Goal: Task Accomplishment & Management: Manage account settings

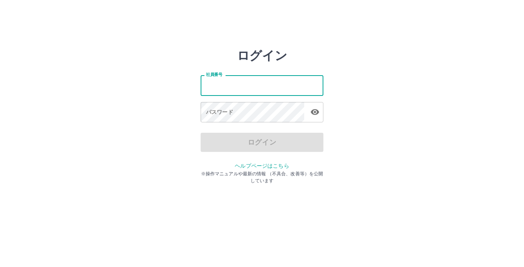
click at [211, 88] on input "社員番号" at bounding box center [262, 85] width 123 height 20
type input "*******"
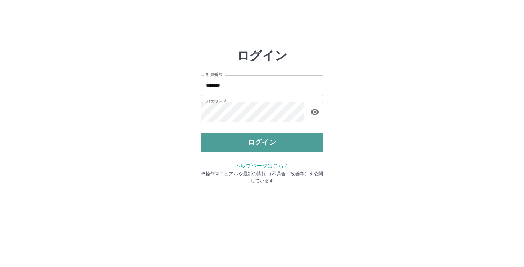
click at [235, 140] on button "ログイン" at bounding box center [262, 142] width 123 height 19
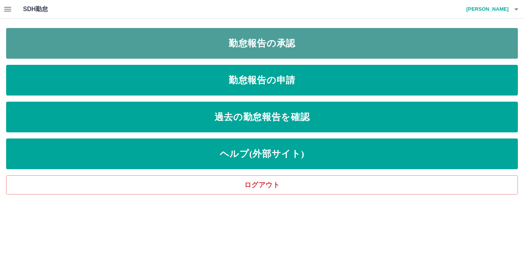
click at [256, 49] on link "勤怠報告の承認" at bounding box center [262, 43] width 512 height 31
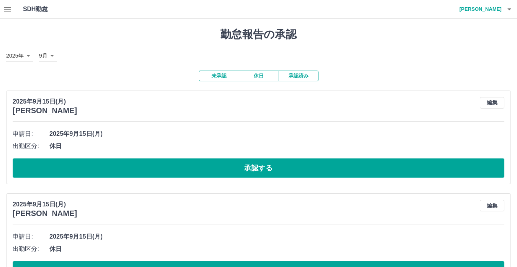
click at [10, 3] on button "button" at bounding box center [7, 9] width 15 height 18
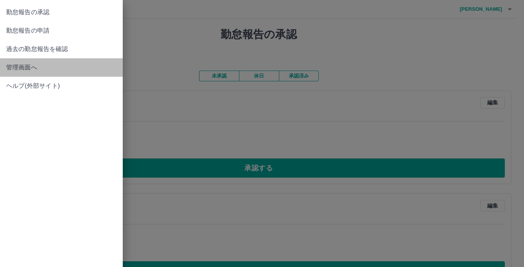
click at [18, 63] on span "管理画面へ" at bounding box center [61, 67] width 110 height 9
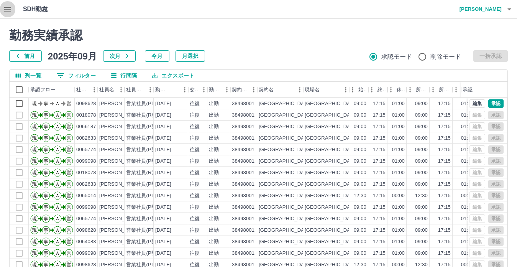
click at [14, 10] on button "button" at bounding box center [7, 9] width 15 height 18
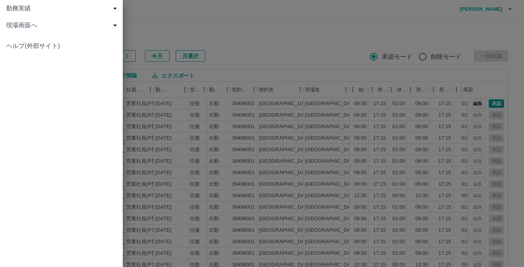
click at [17, 25] on span "現場画面へ" at bounding box center [63, 25] width 114 height 9
click at [27, 41] on span "現場画面へ" at bounding box center [65, 42] width 103 height 9
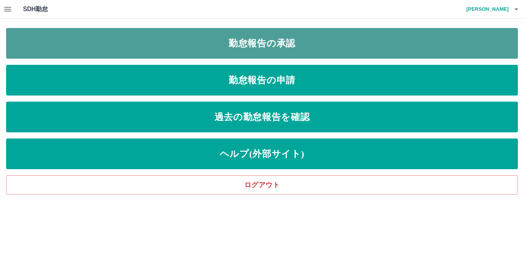
click at [109, 43] on link "勤怠報告の承認" at bounding box center [262, 43] width 512 height 31
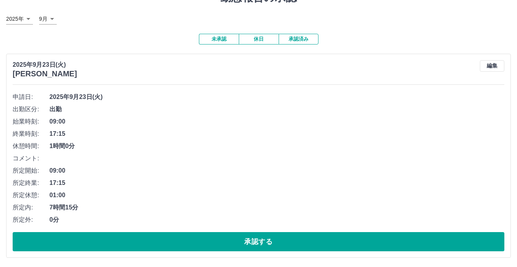
scroll to position [40, 0]
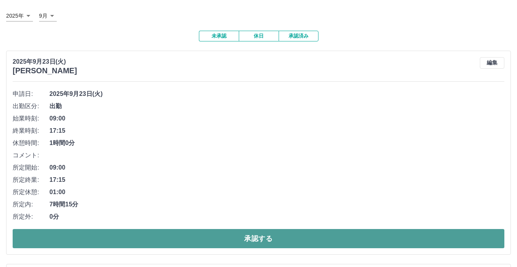
click at [265, 235] on button "承認する" at bounding box center [259, 238] width 492 height 19
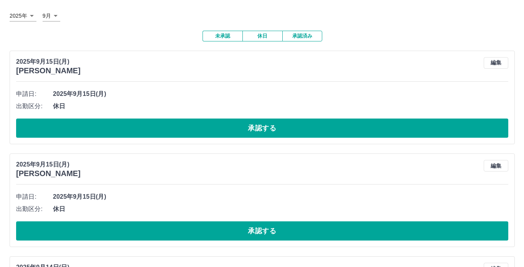
scroll to position [0, 0]
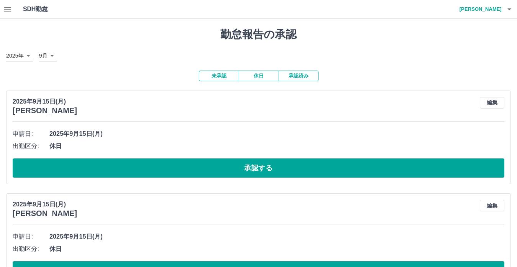
click at [502, 10] on button "button" at bounding box center [509, 9] width 15 height 18
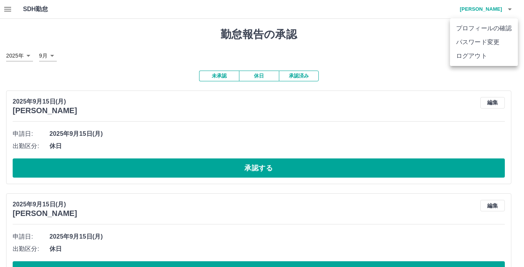
click at [494, 59] on li "ログアウト" at bounding box center [484, 56] width 68 height 14
